Goal: Task Accomplishment & Management: Use online tool/utility

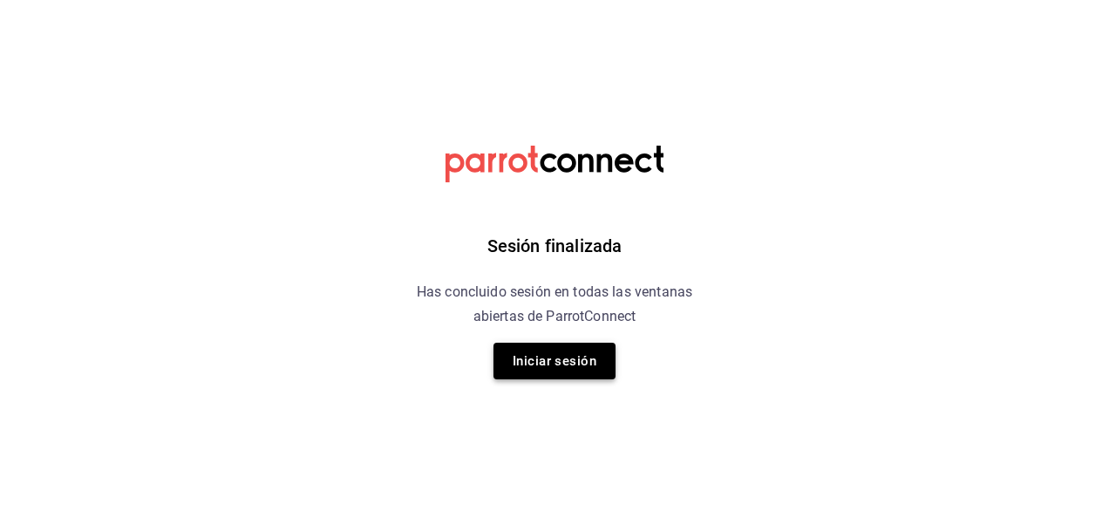
click at [549, 372] on button "Iniciar sesión" at bounding box center [554, 361] width 122 height 37
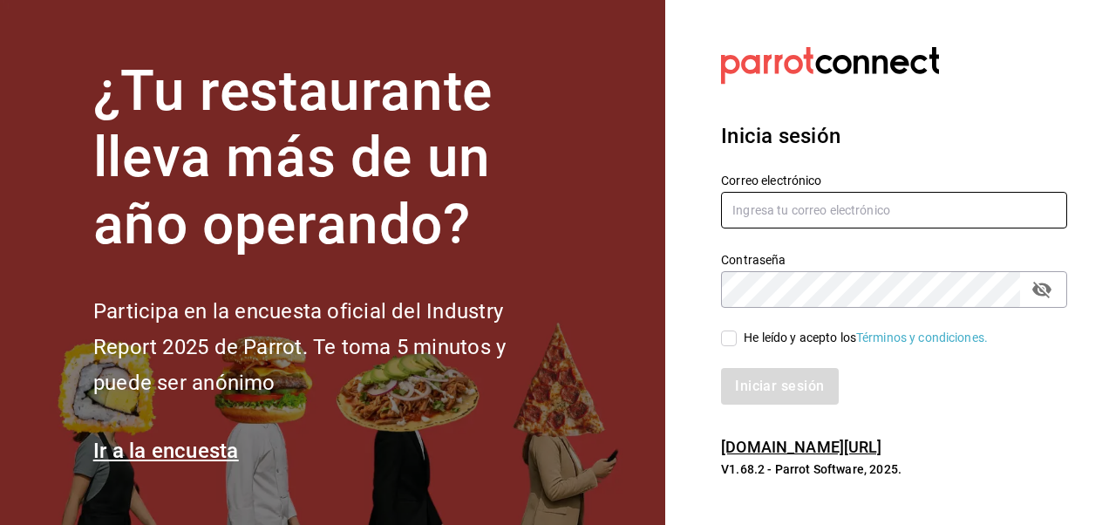
click at [754, 227] on input "text" at bounding box center [894, 210] width 346 height 37
type input "bramosal@outlook.com"
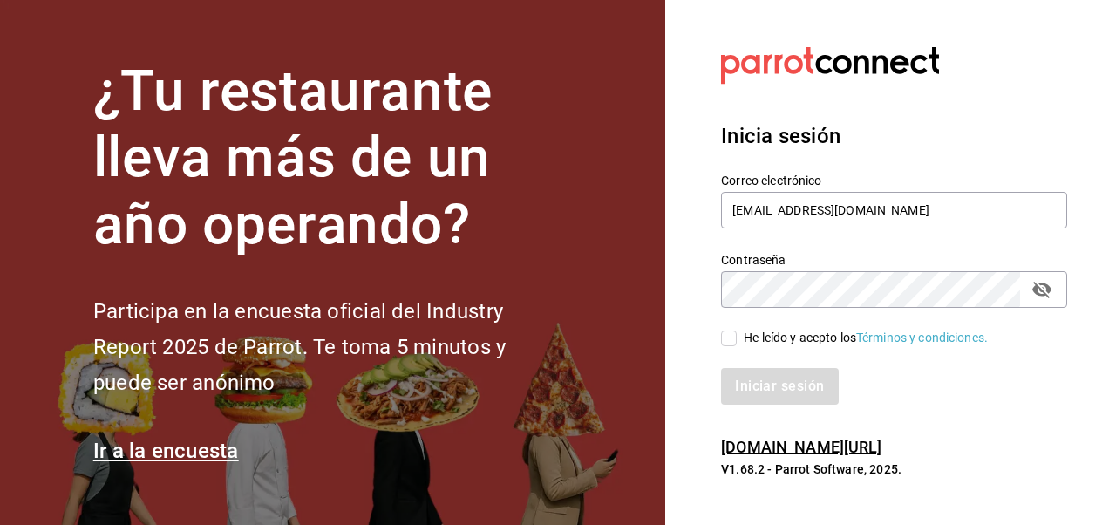
click at [731, 343] on input "He leído y acepto los Términos y condiciones." at bounding box center [729, 338] width 16 height 16
checkbox input "true"
click at [781, 382] on button "Iniciar sesión" at bounding box center [780, 386] width 119 height 37
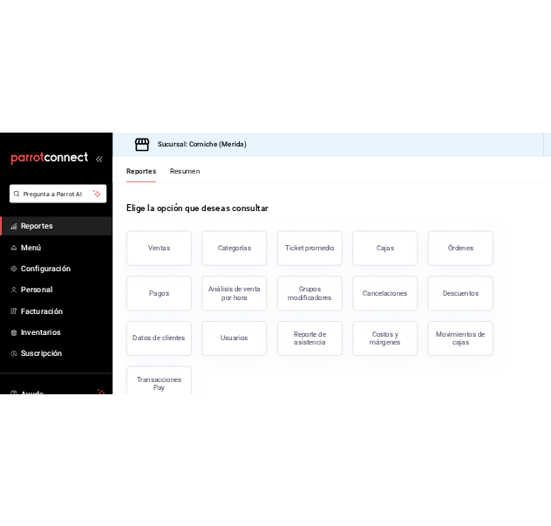
scroll to position [42, 0]
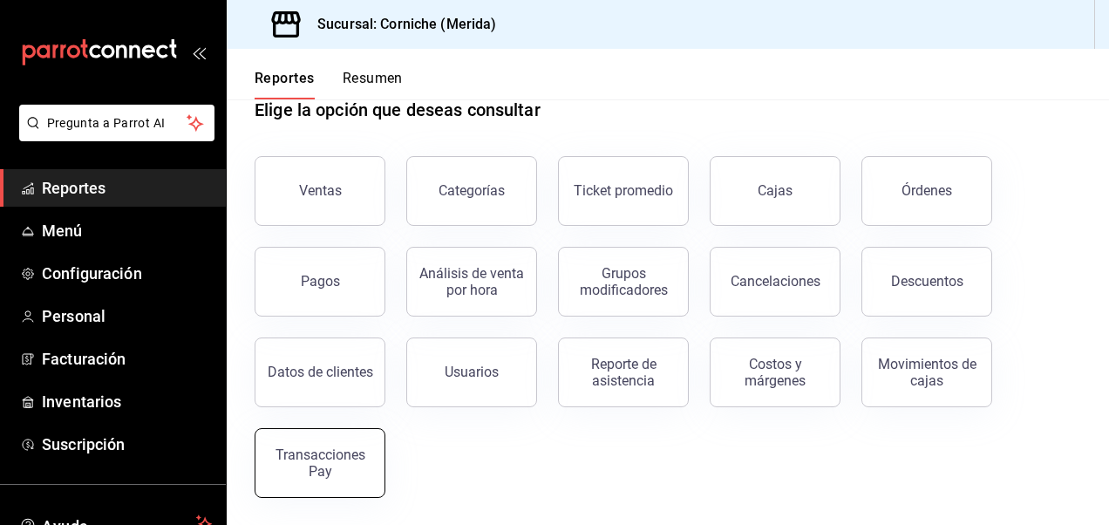
click at [314, 466] on div "Transacciones Pay" at bounding box center [320, 462] width 108 height 33
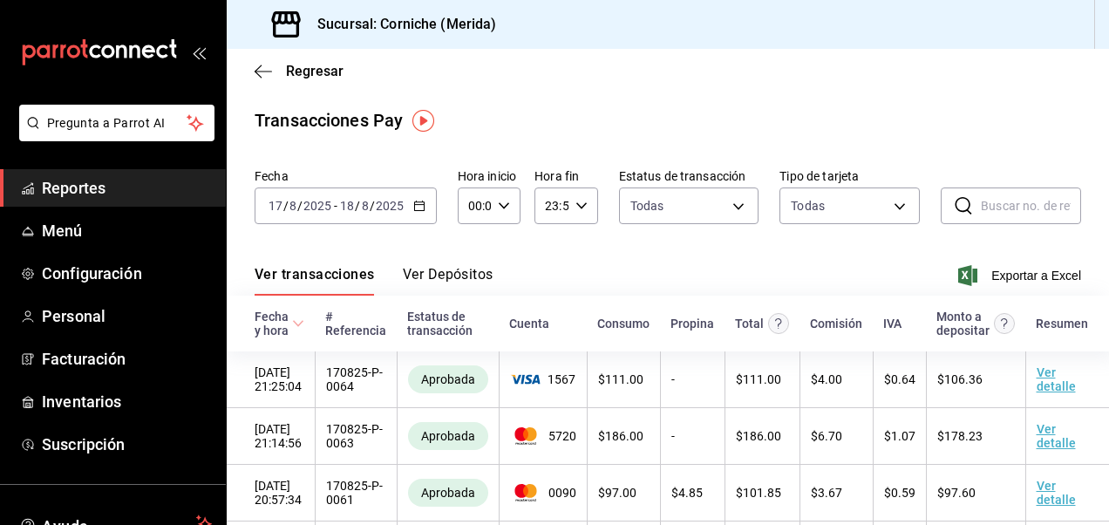
click at [417, 207] on icon "button" at bounding box center [419, 206] width 12 height 12
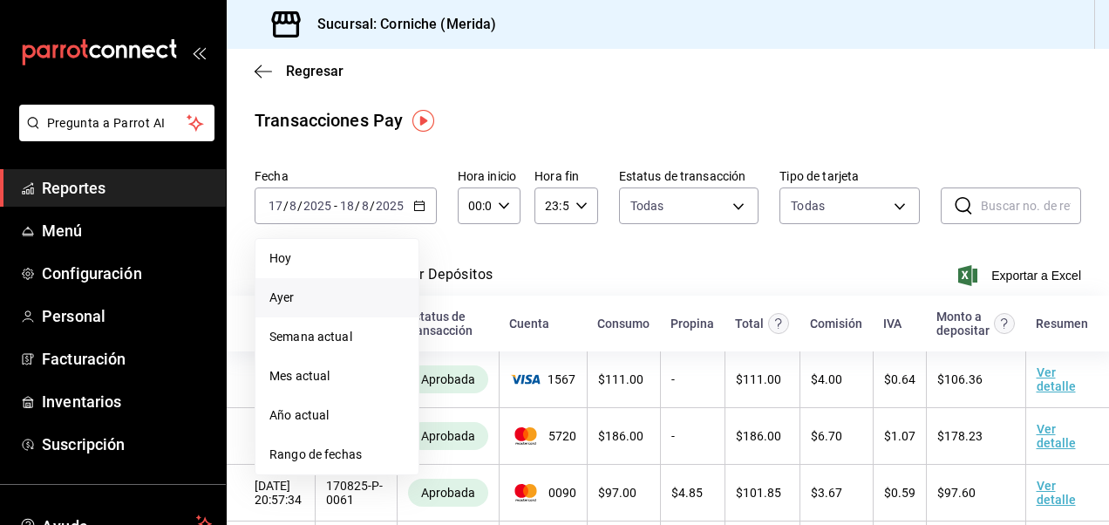
click at [299, 291] on span "Ayer" at bounding box center [336, 298] width 135 height 18
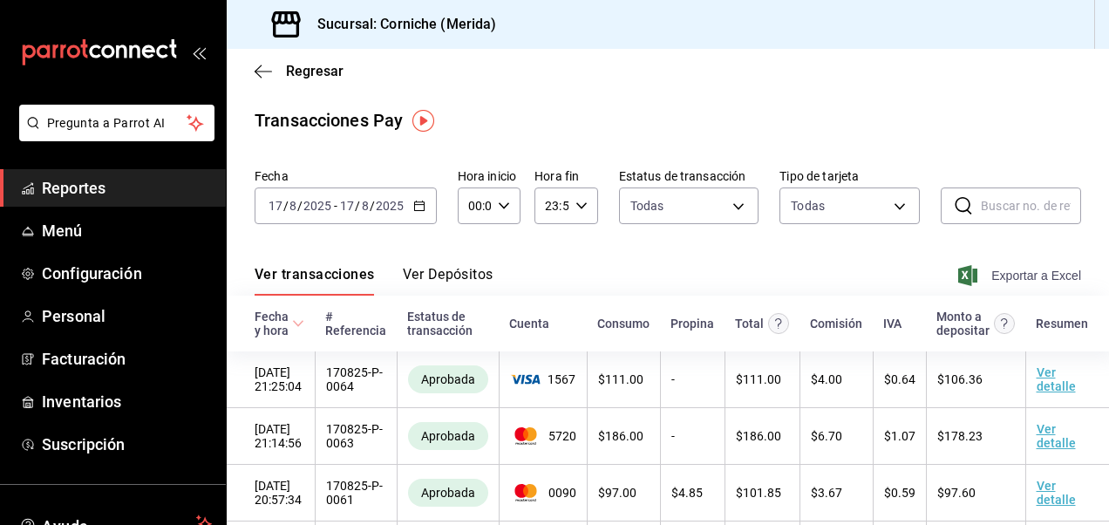
click at [1025, 282] on span "Exportar a Excel" at bounding box center [1021, 275] width 119 height 21
click at [123, 187] on span "Reportes" at bounding box center [127, 188] width 170 height 24
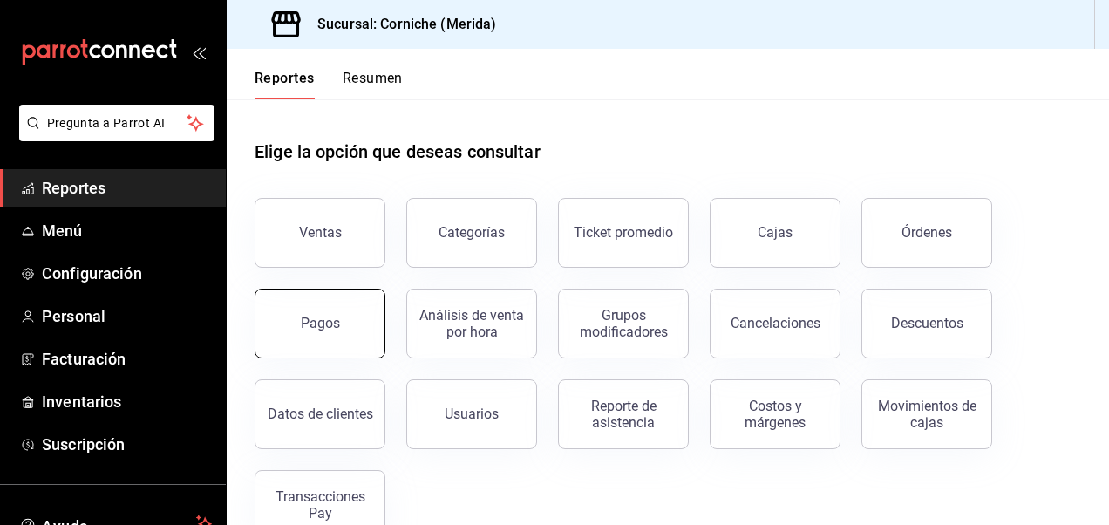
click at [336, 307] on button "Pagos" at bounding box center [320, 324] width 131 height 70
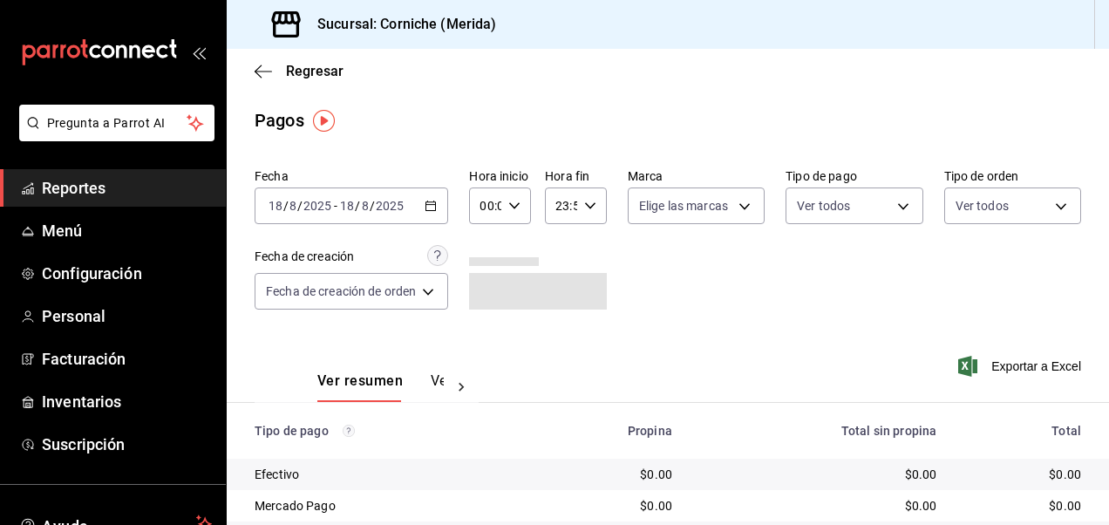
click at [432, 204] on \(Stroke\) "button" at bounding box center [431, 204] width 10 height 1
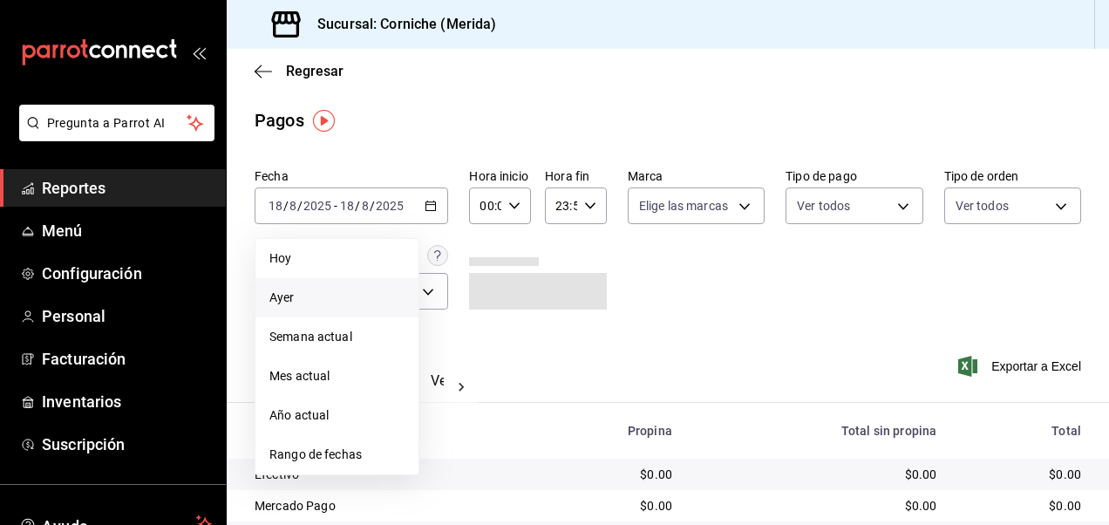
click at [319, 293] on span "Ayer" at bounding box center [336, 298] width 135 height 18
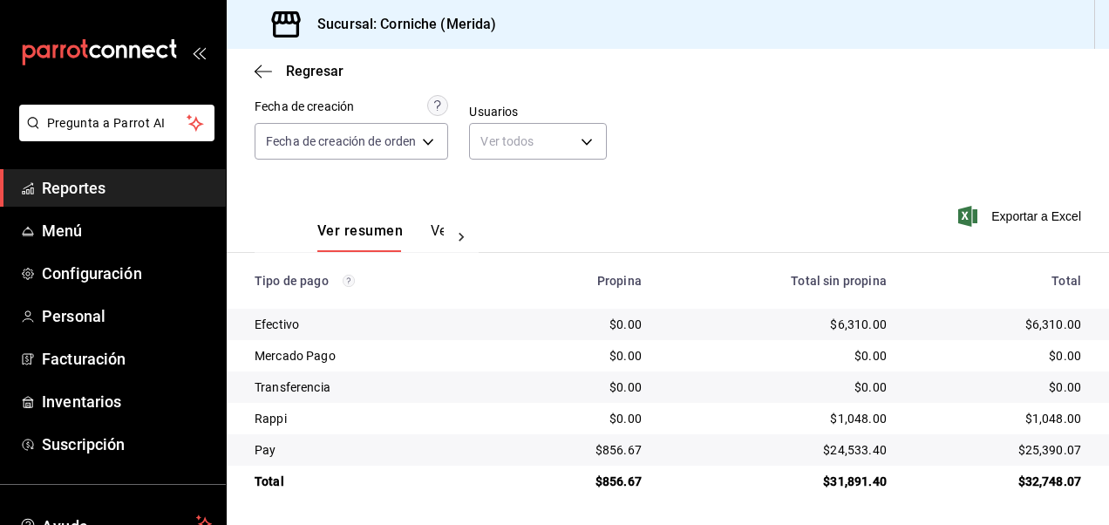
scroll to position [150, 0]
